Goal: Information Seeking & Learning: Learn about a topic

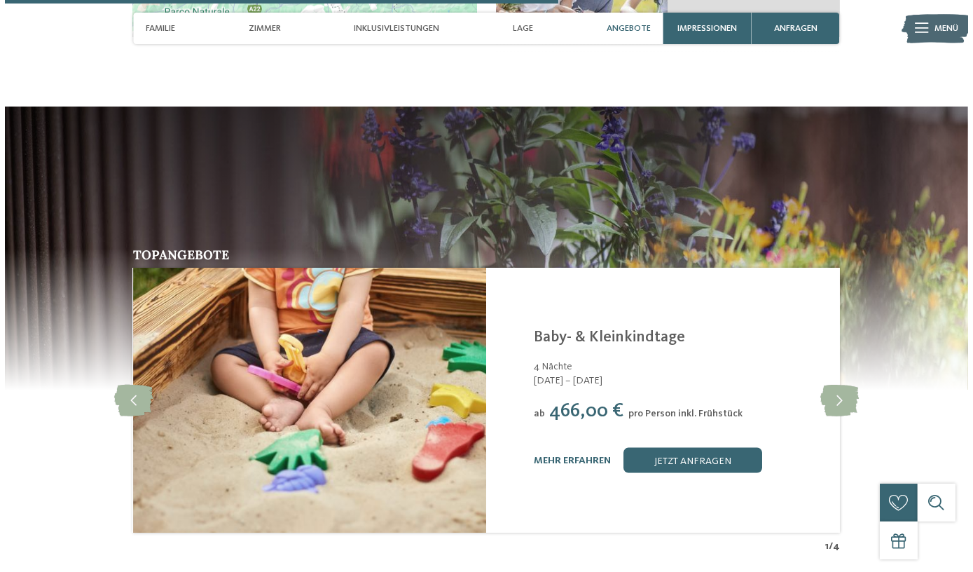
scroll to position [2357, 0]
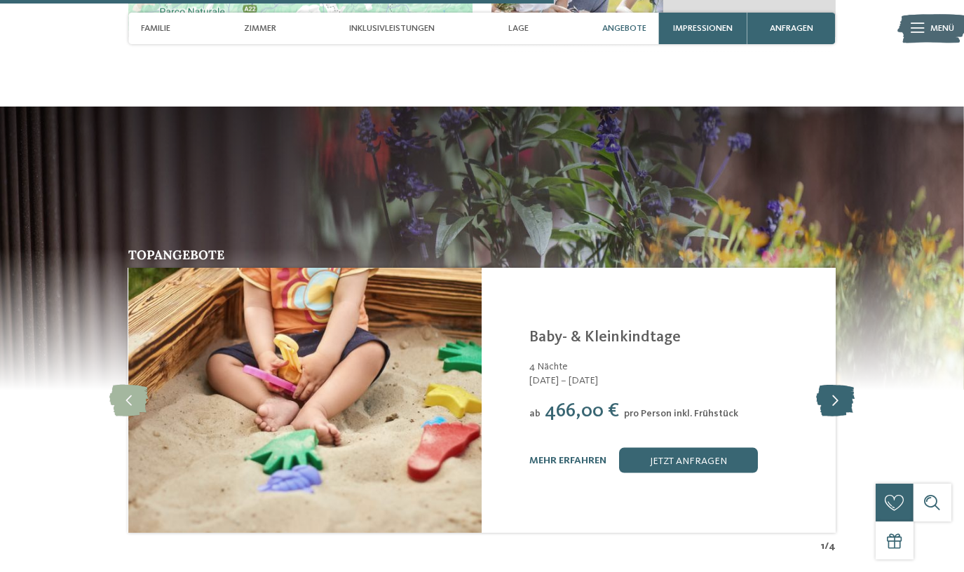
click at [834, 385] on icon at bounding box center [835, 401] width 39 height 32
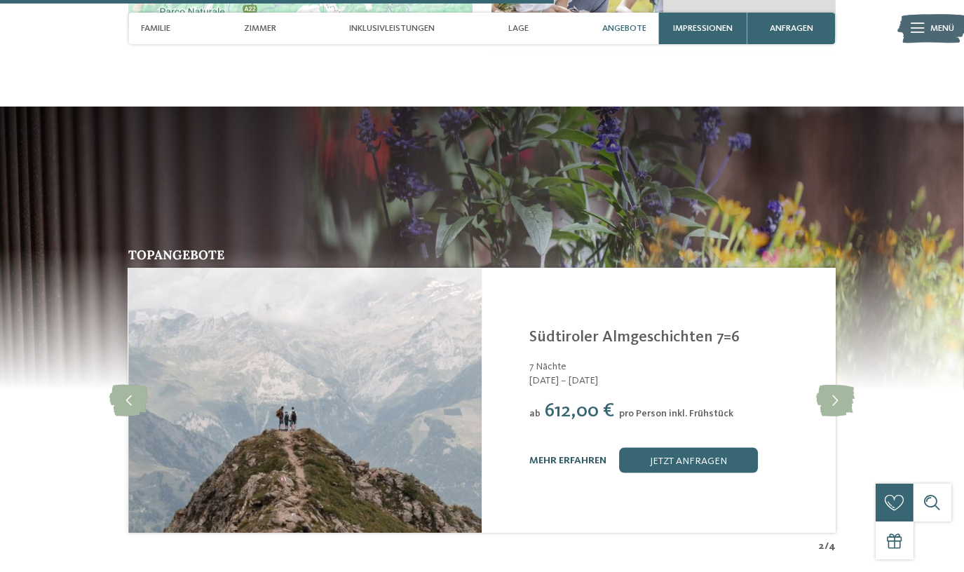
click at [556, 456] on link "mehr erfahren" at bounding box center [567, 461] width 77 height 10
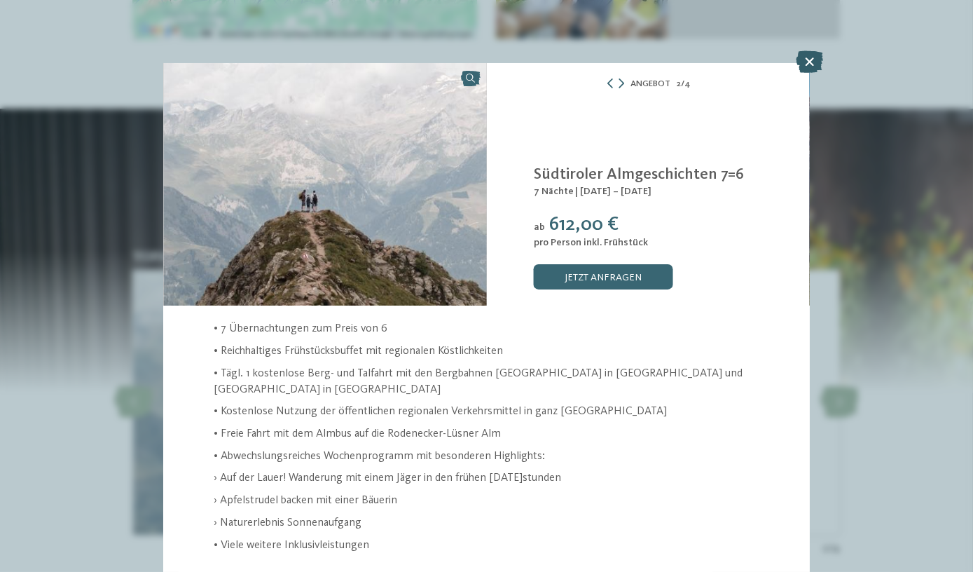
click at [801, 62] on icon at bounding box center [809, 61] width 27 height 22
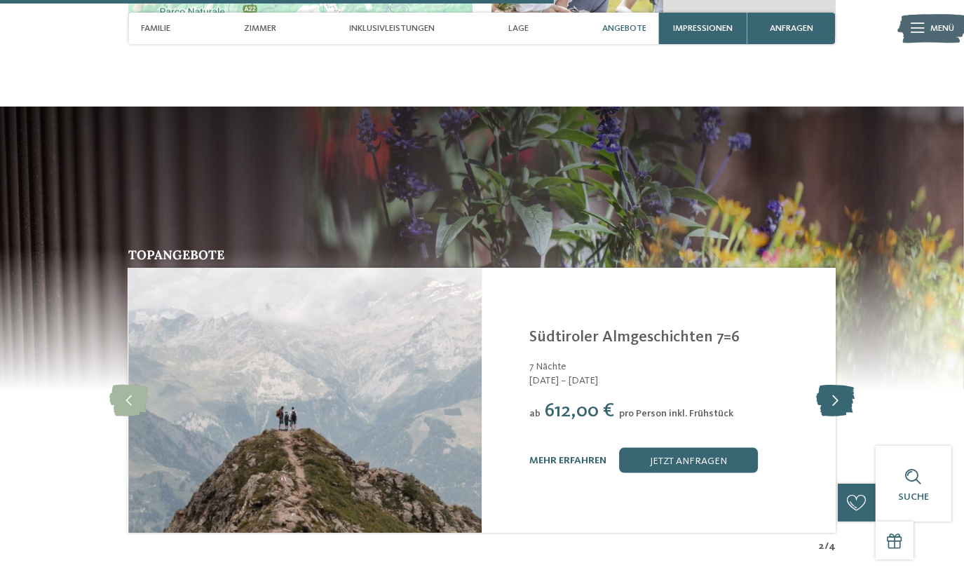
click at [828, 385] on icon at bounding box center [835, 401] width 39 height 32
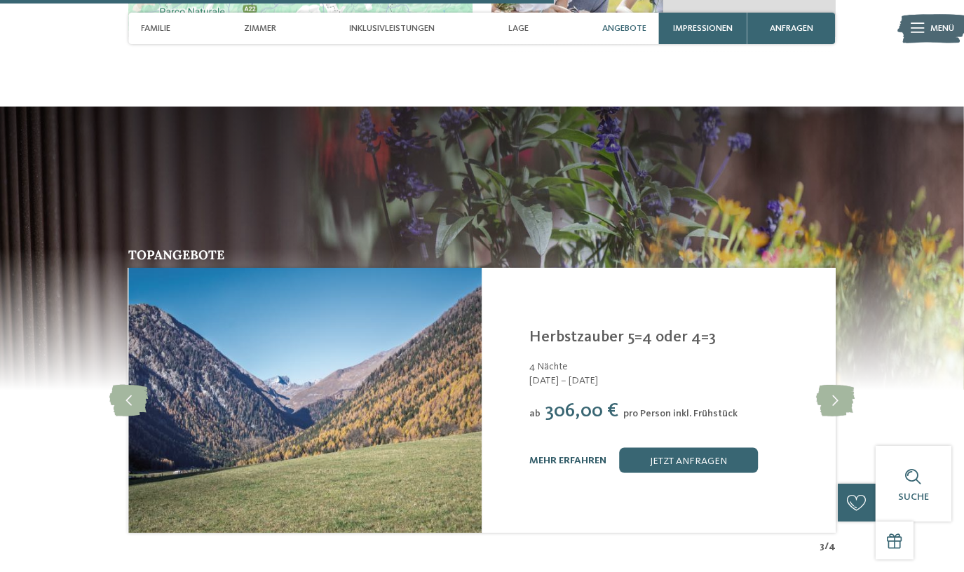
click at [589, 456] on link "mehr erfahren" at bounding box center [567, 461] width 77 height 10
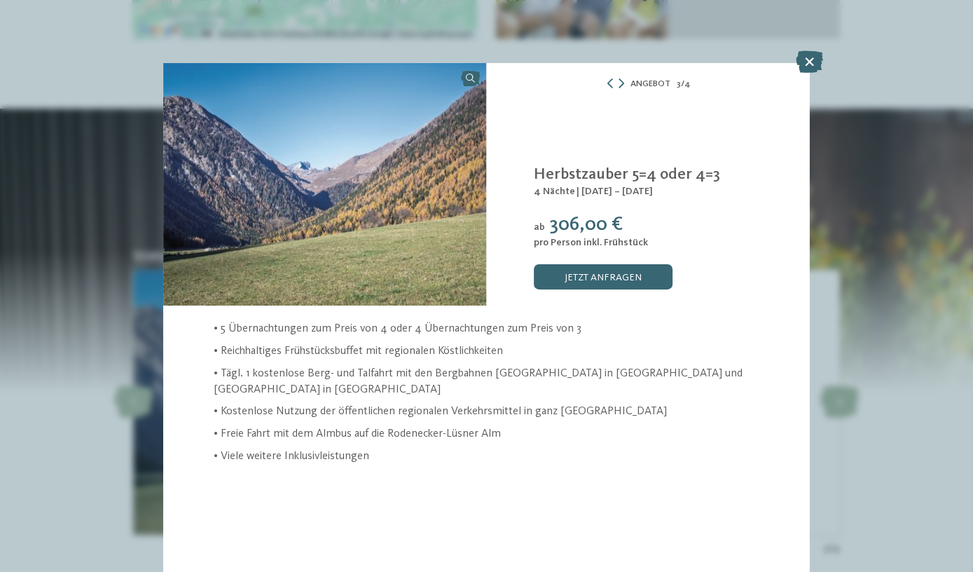
click at [807, 55] on icon at bounding box center [809, 61] width 27 height 22
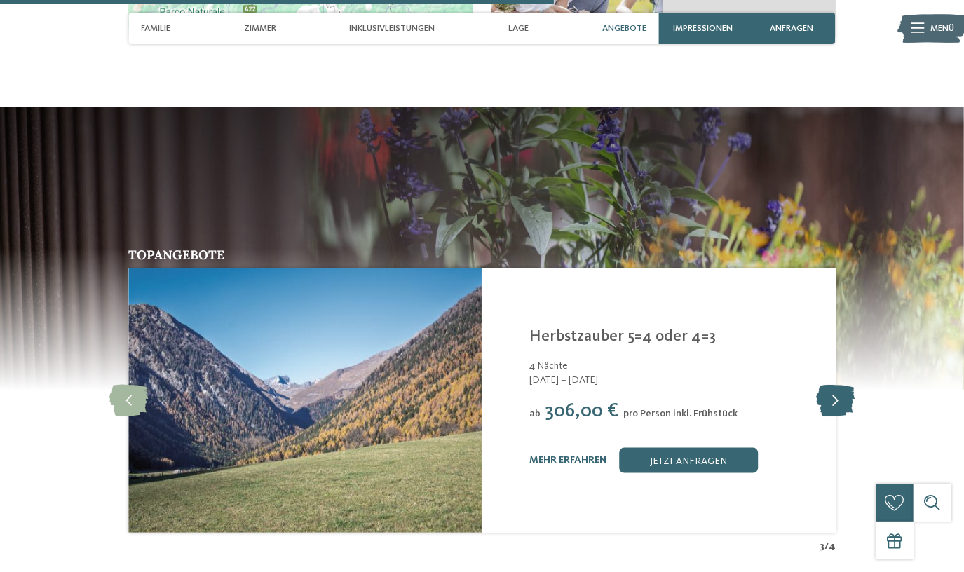
click at [832, 385] on icon at bounding box center [835, 401] width 39 height 32
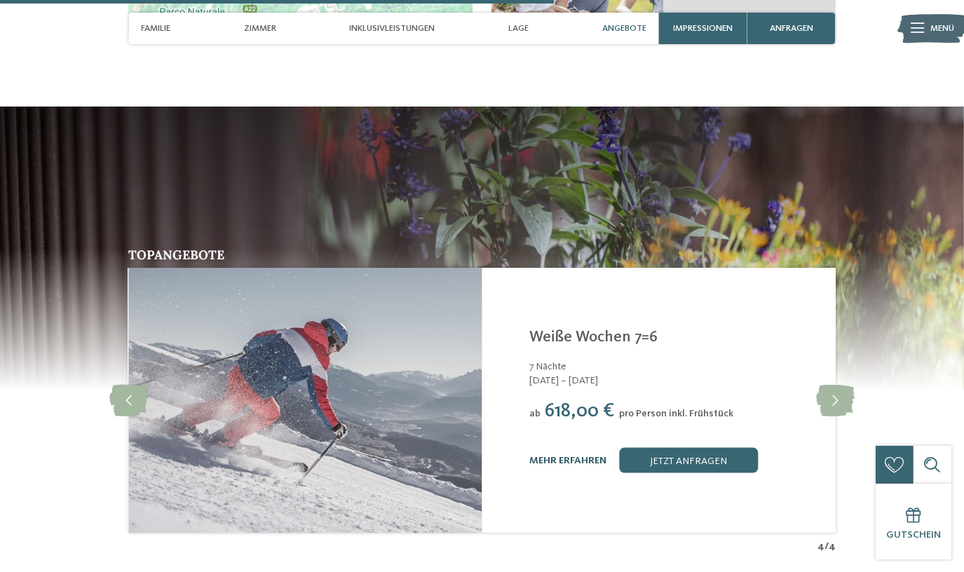
click at [582, 456] on link "mehr erfahren" at bounding box center [567, 461] width 77 height 10
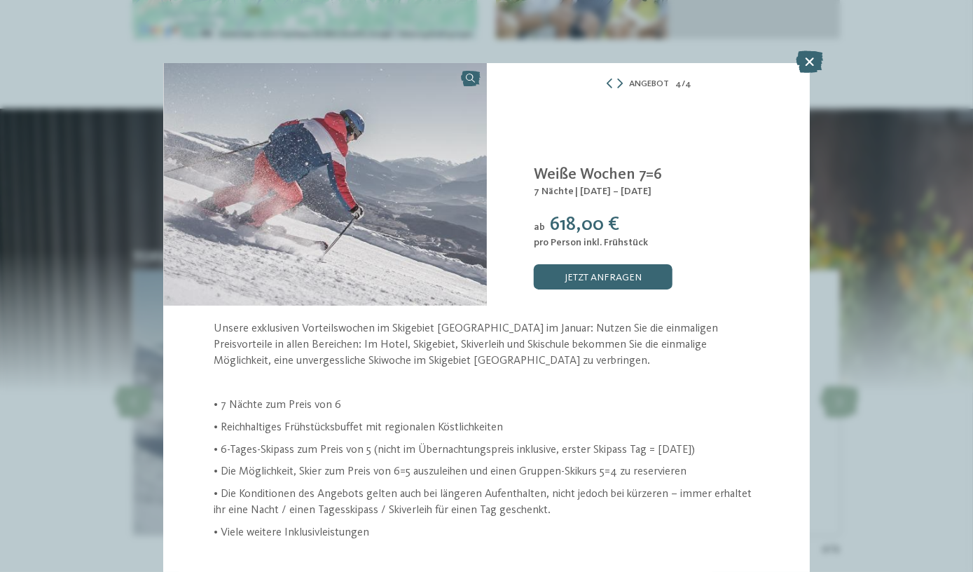
scroll to position [15, 0]
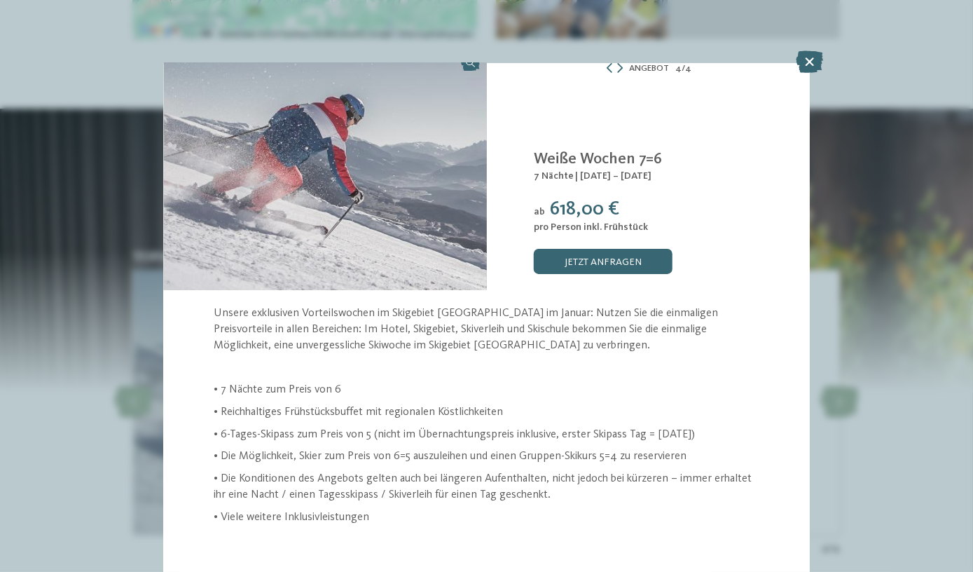
click at [213, 448] on div "Unsere exklusiven Vorteilswochen im Skigebiet [GEOGRAPHIC_DATA] im Januar: Nutz…" at bounding box center [486, 415] width 646 height 219
drag, startPoint x: 816, startPoint y: 59, endPoint x: 806, endPoint y: 25, distance: 35.7
click at [817, 60] on icon at bounding box center [809, 61] width 27 height 22
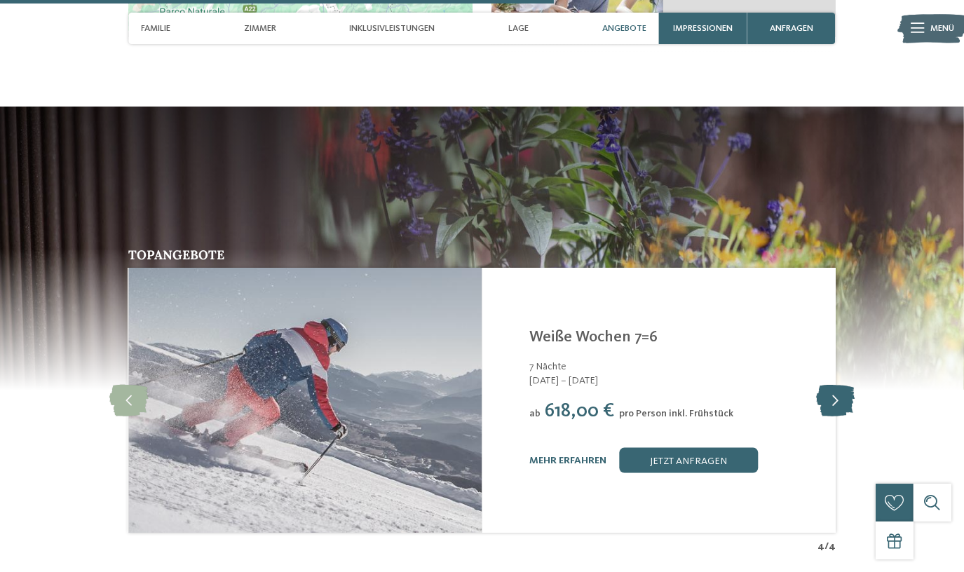
click at [847, 385] on icon at bounding box center [835, 401] width 39 height 32
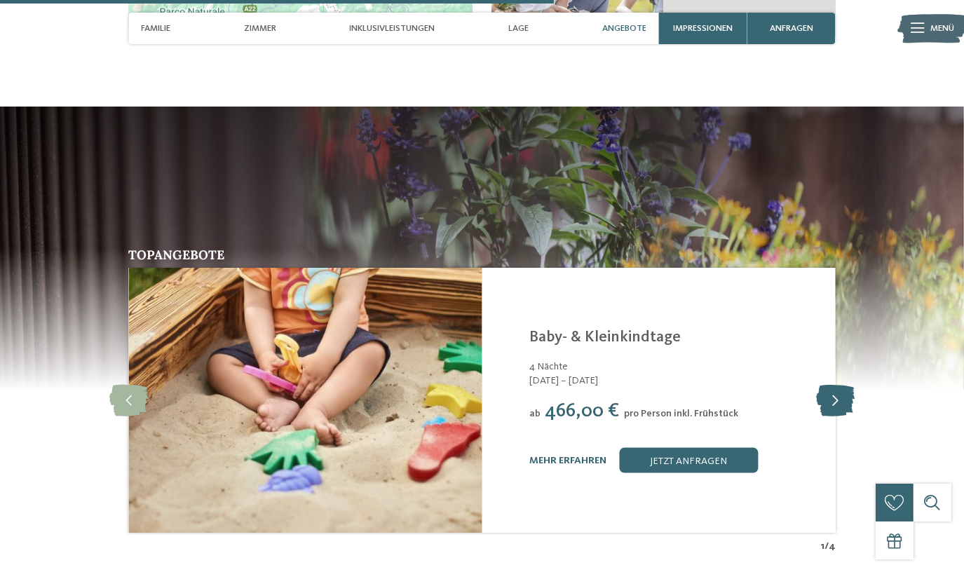
click at [847, 385] on icon at bounding box center [835, 401] width 39 height 32
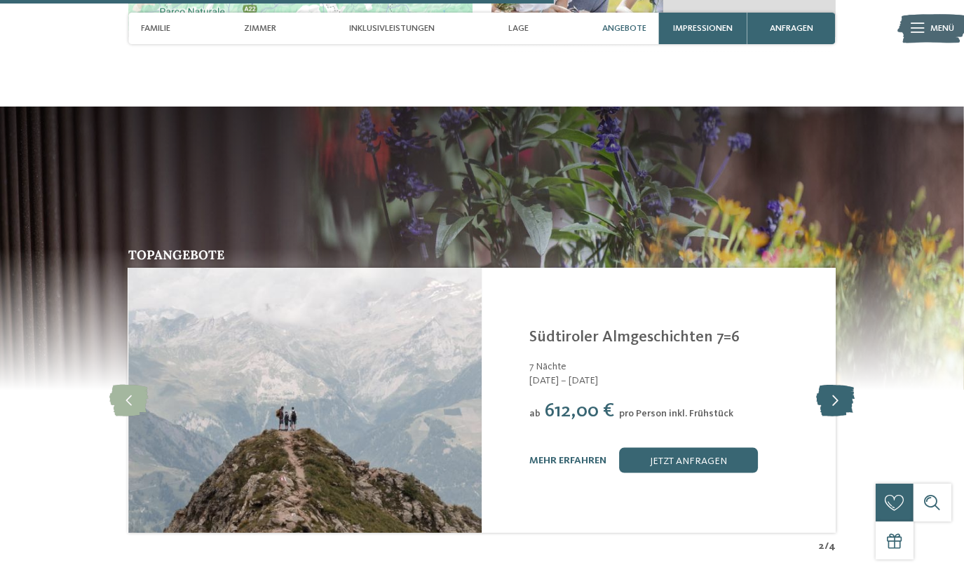
click at [847, 385] on icon at bounding box center [835, 401] width 39 height 32
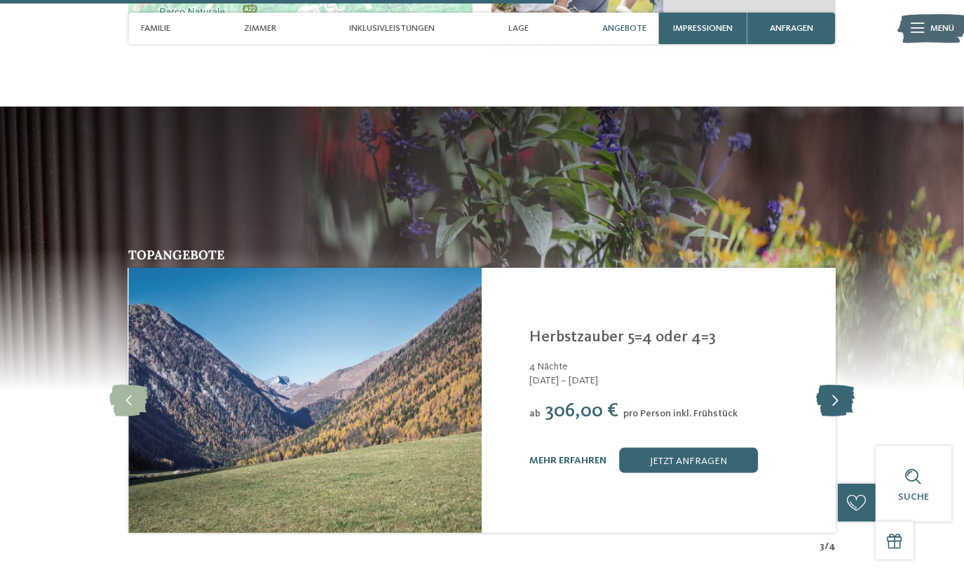
click at [847, 385] on icon at bounding box center [835, 401] width 39 height 32
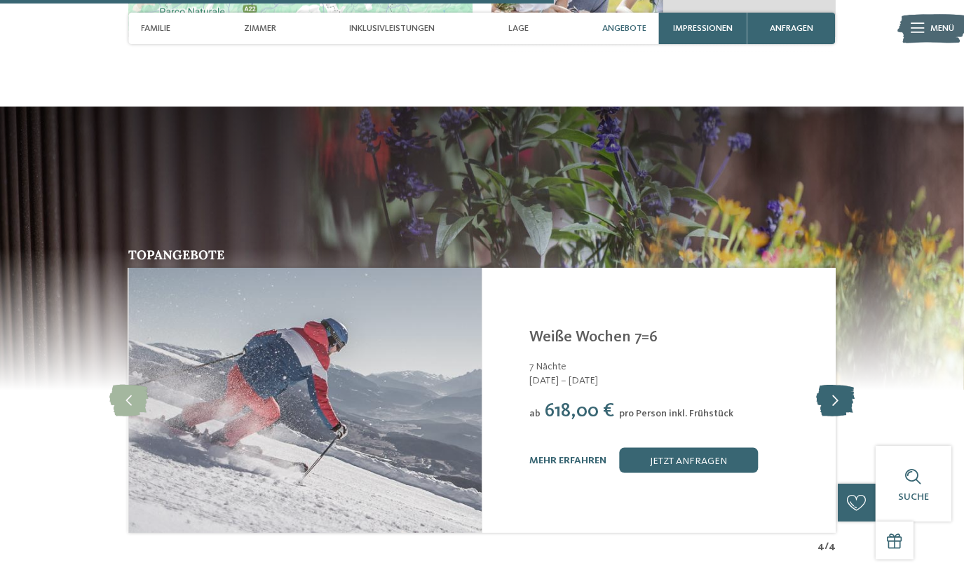
click at [847, 385] on icon at bounding box center [835, 401] width 39 height 32
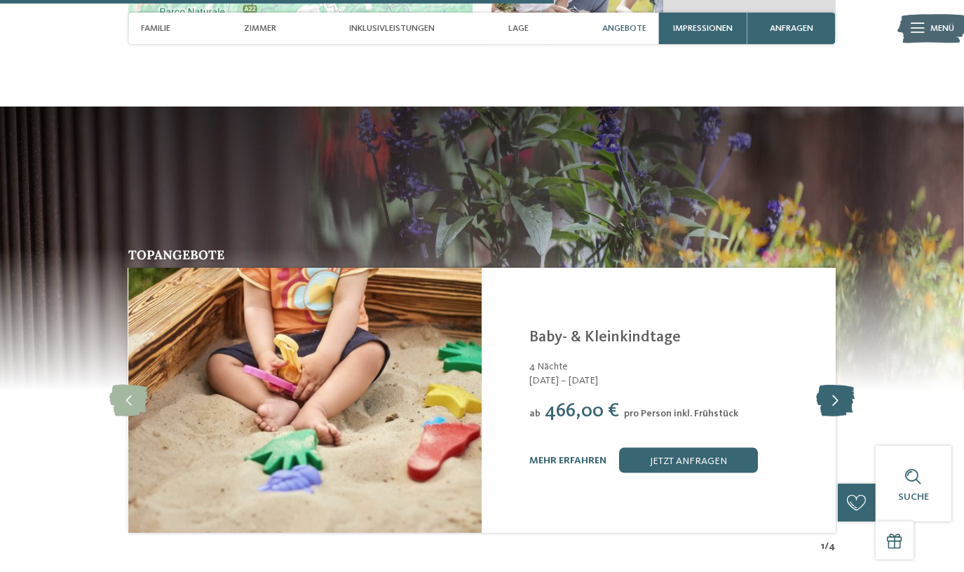
click at [847, 385] on icon at bounding box center [835, 401] width 39 height 32
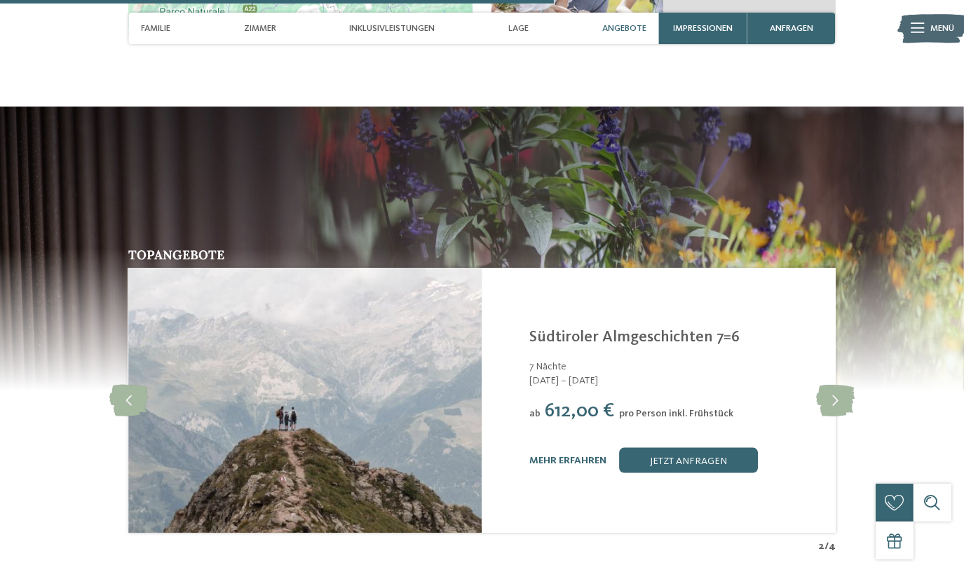
click at [589, 448] on div "mehr erfahren jetzt anfragen" at bounding box center [674, 460] width 290 height 25
click at [586, 455] on div "mehr erfahren" at bounding box center [567, 461] width 77 height 12
click at [585, 456] on link "mehr erfahren" at bounding box center [567, 461] width 77 height 10
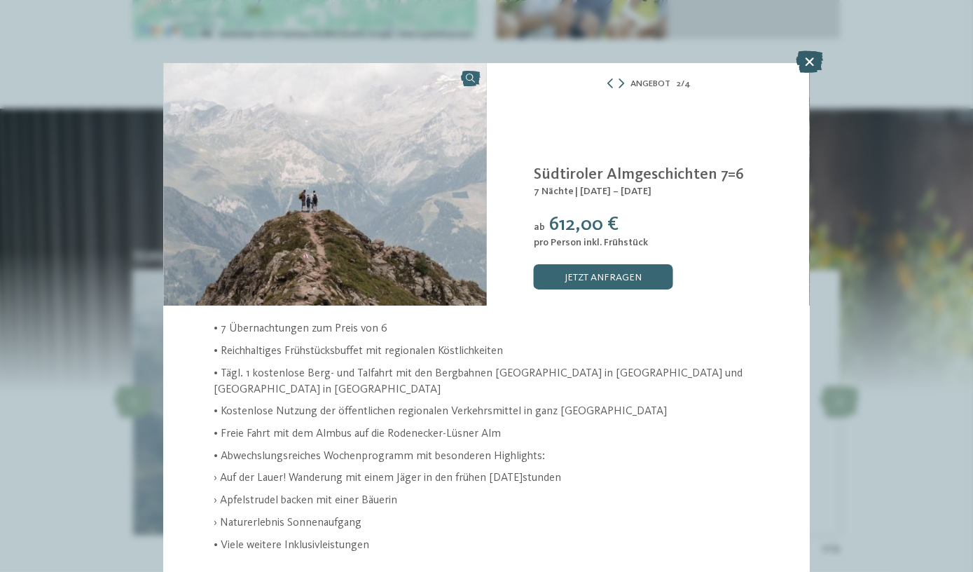
click at [809, 65] on icon at bounding box center [809, 61] width 27 height 22
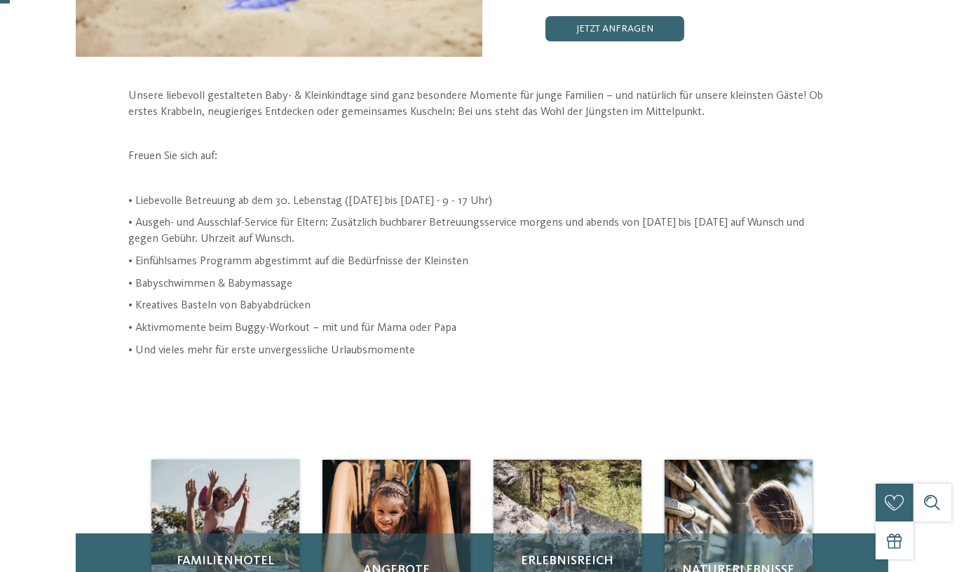
scroll to position [318, 0]
